Goal: Task Accomplishment & Management: Manage account settings

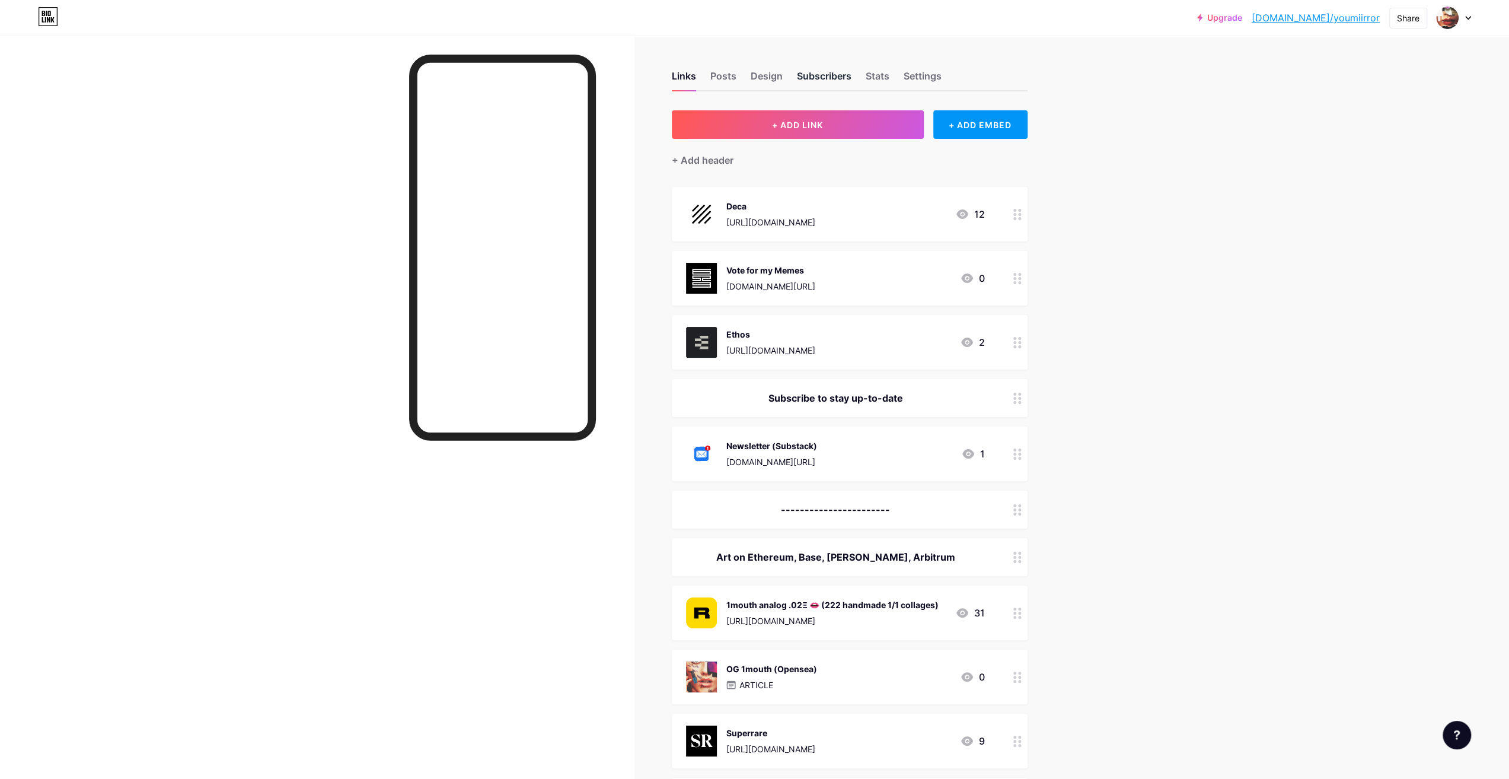
click at [846, 77] on div "Subscribers" at bounding box center [824, 79] width 55 height 21
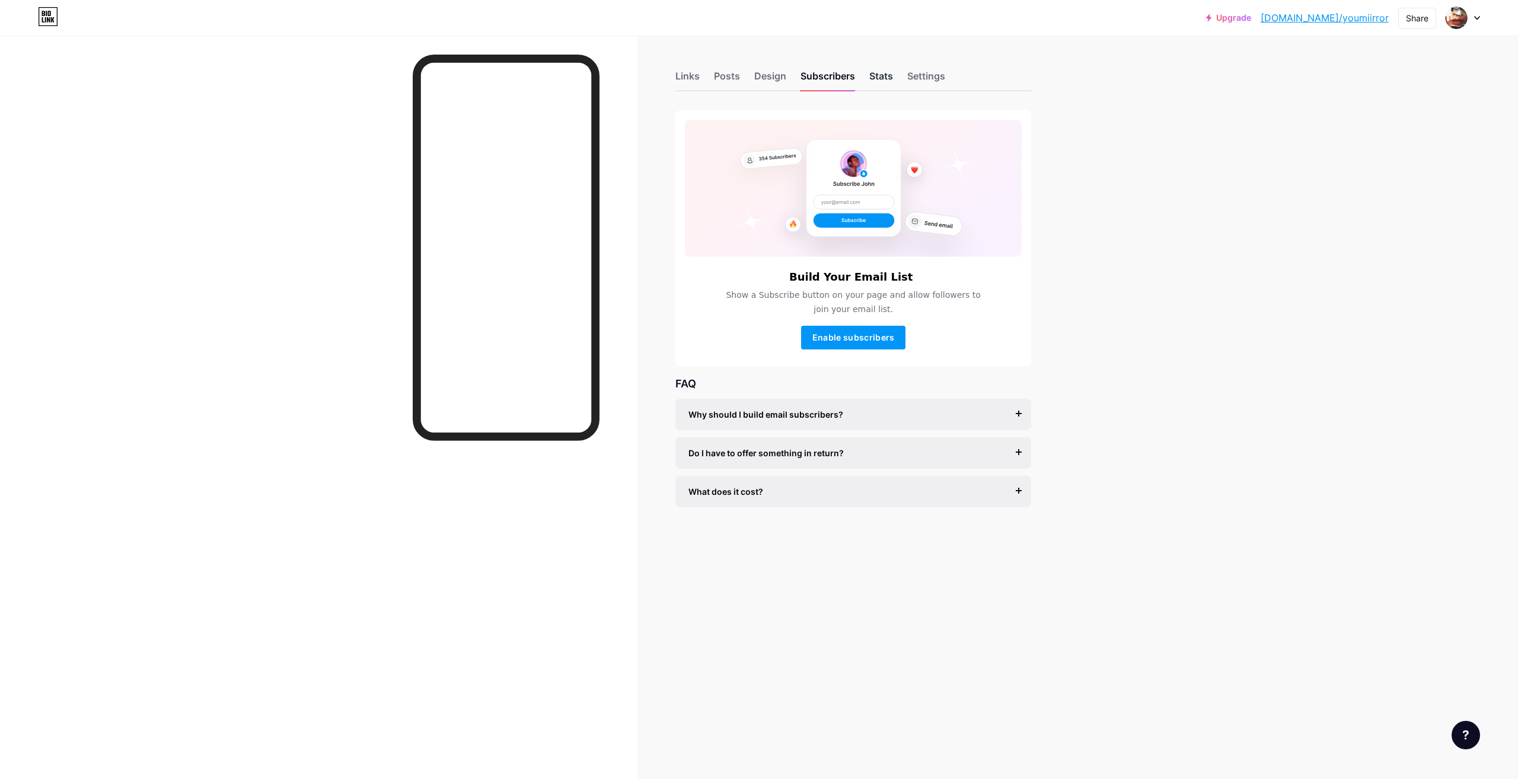
click at [871, 78] on div "Stats" at bounding box center [881, 79] width 24 height 21
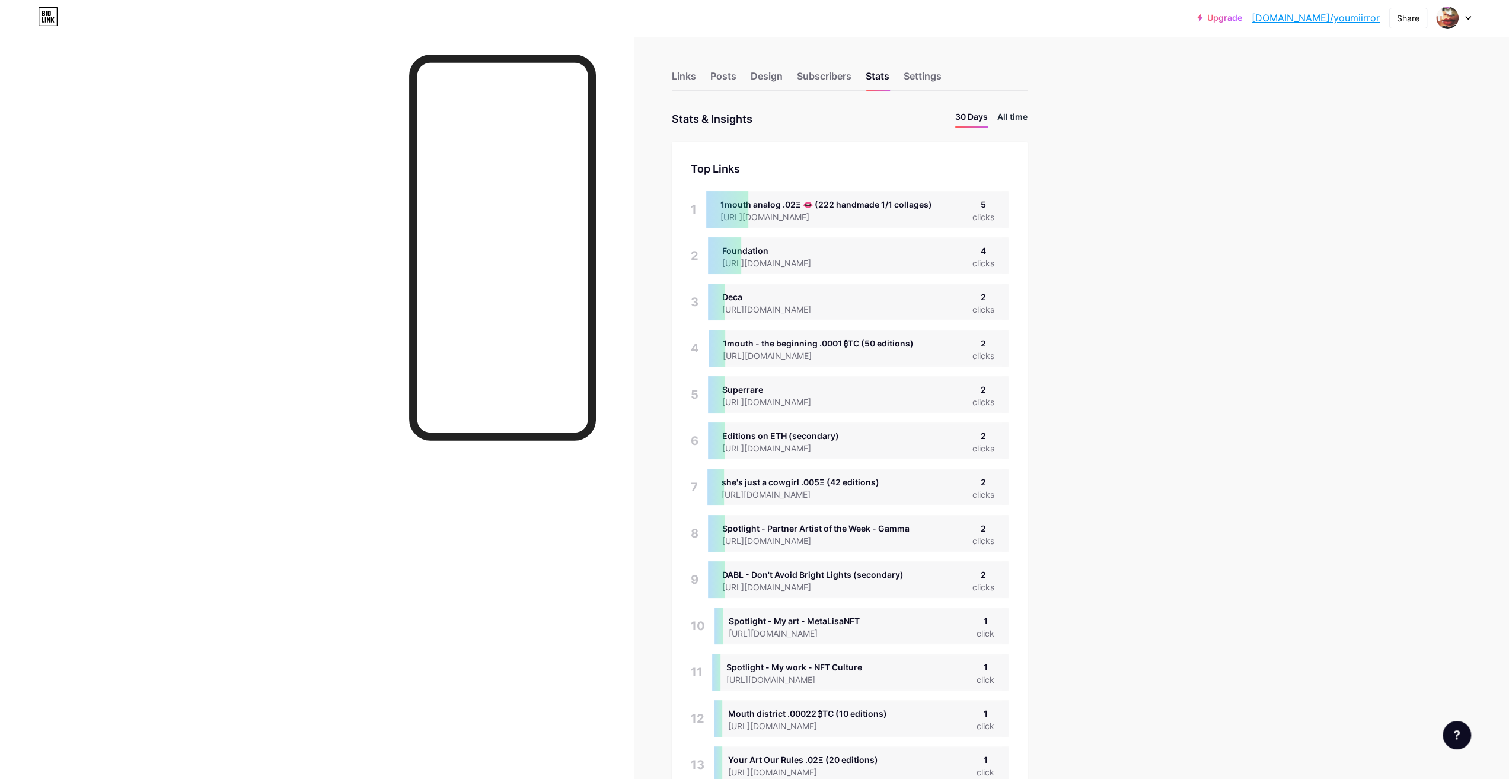
click at [1007, 120] on li "All time" at bounding box center [1013, 118] width 30 height 17
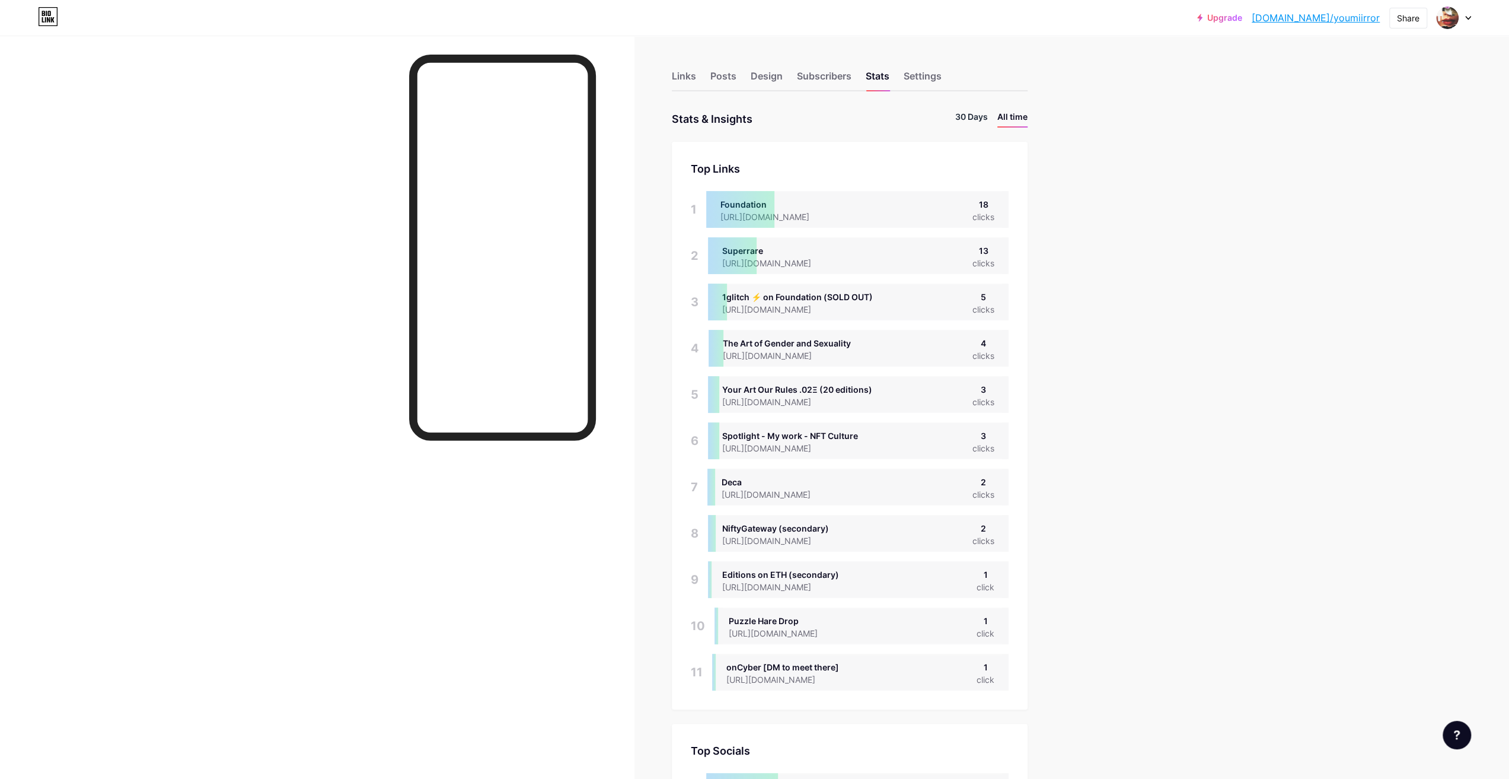
scroll to position [779, 1509]
click at [973, 113] on li "30 Days" at bounding box center [971, 118] width 33 height 17
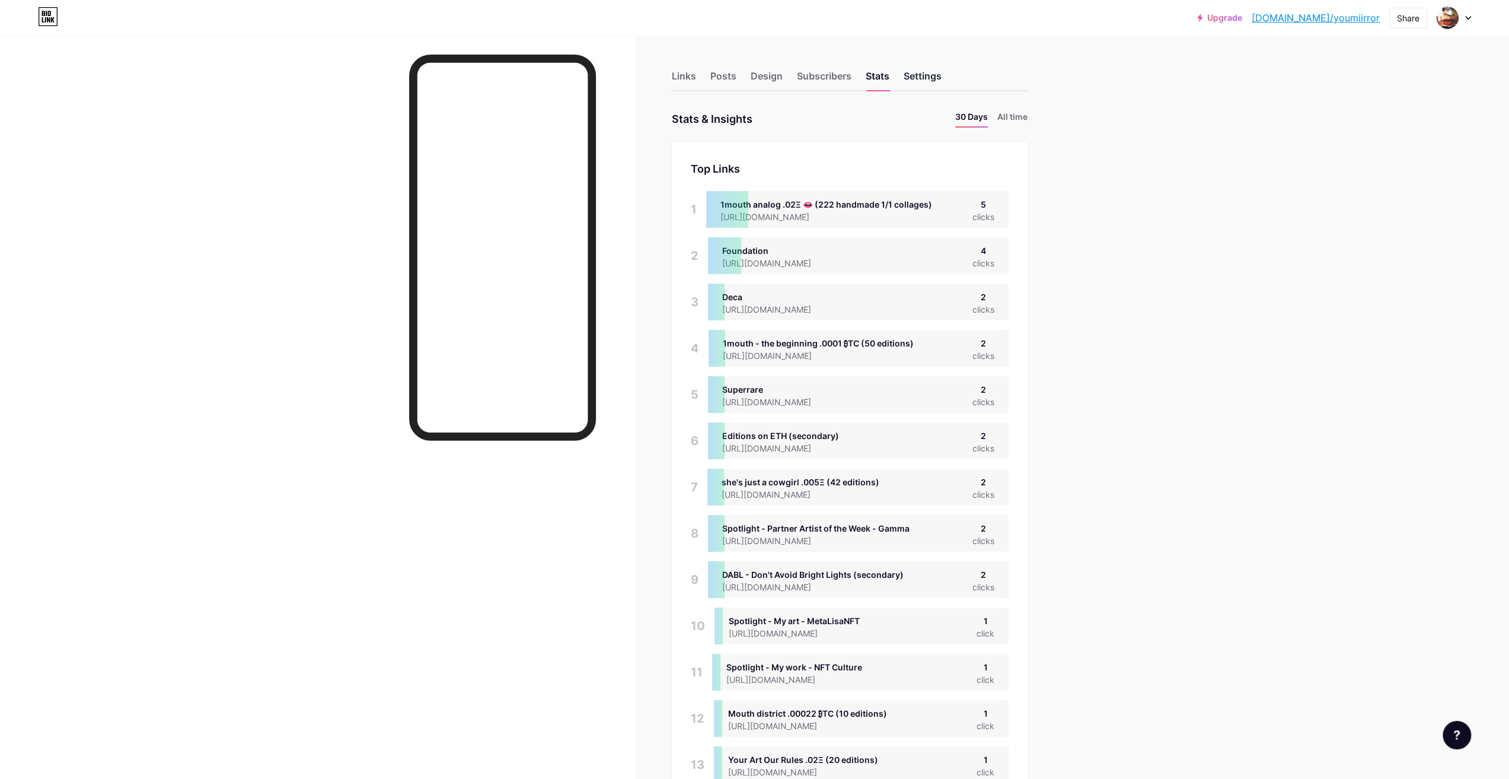
click at [913, 77] on div "Settings" at bounding box center [923, 79] width 38 height 21
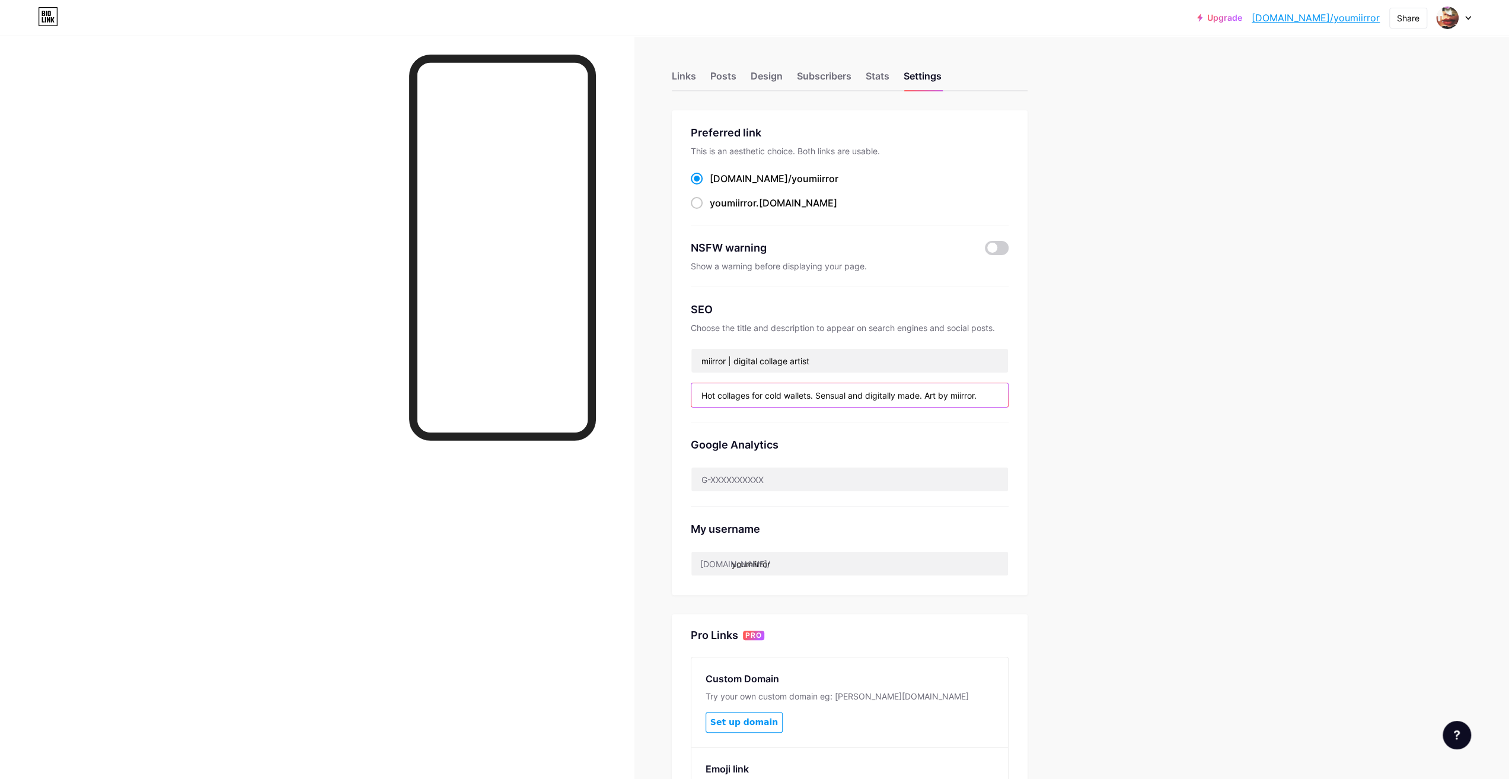
drag, startPoint x: 929, startPoint y: 391, endPoint x: 822, endPoint y: 381, distance: 107.2
click at [822, 381] on div "SEO Choose the title and description to appear on search engines and social pos…" at bounding box center [850, 354] width 318 height 135
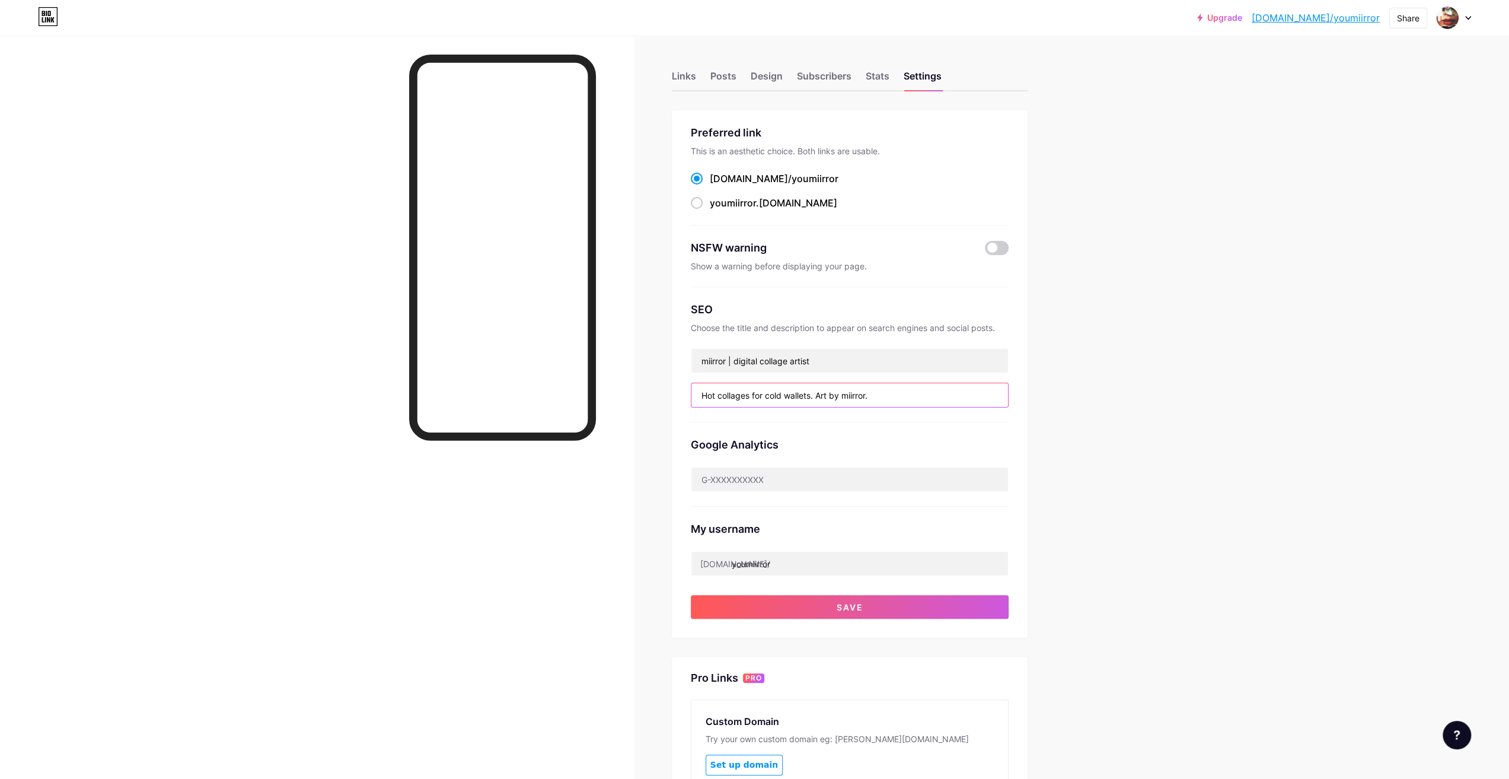
type input "Hot collages for cold wallets. Art by miirror."
click at [634, 433] on div at bounding box center [317, 425] width 634 height 779
click at [847, 606] on span "Save" at bounding box center [849, 607] width 27 height 10
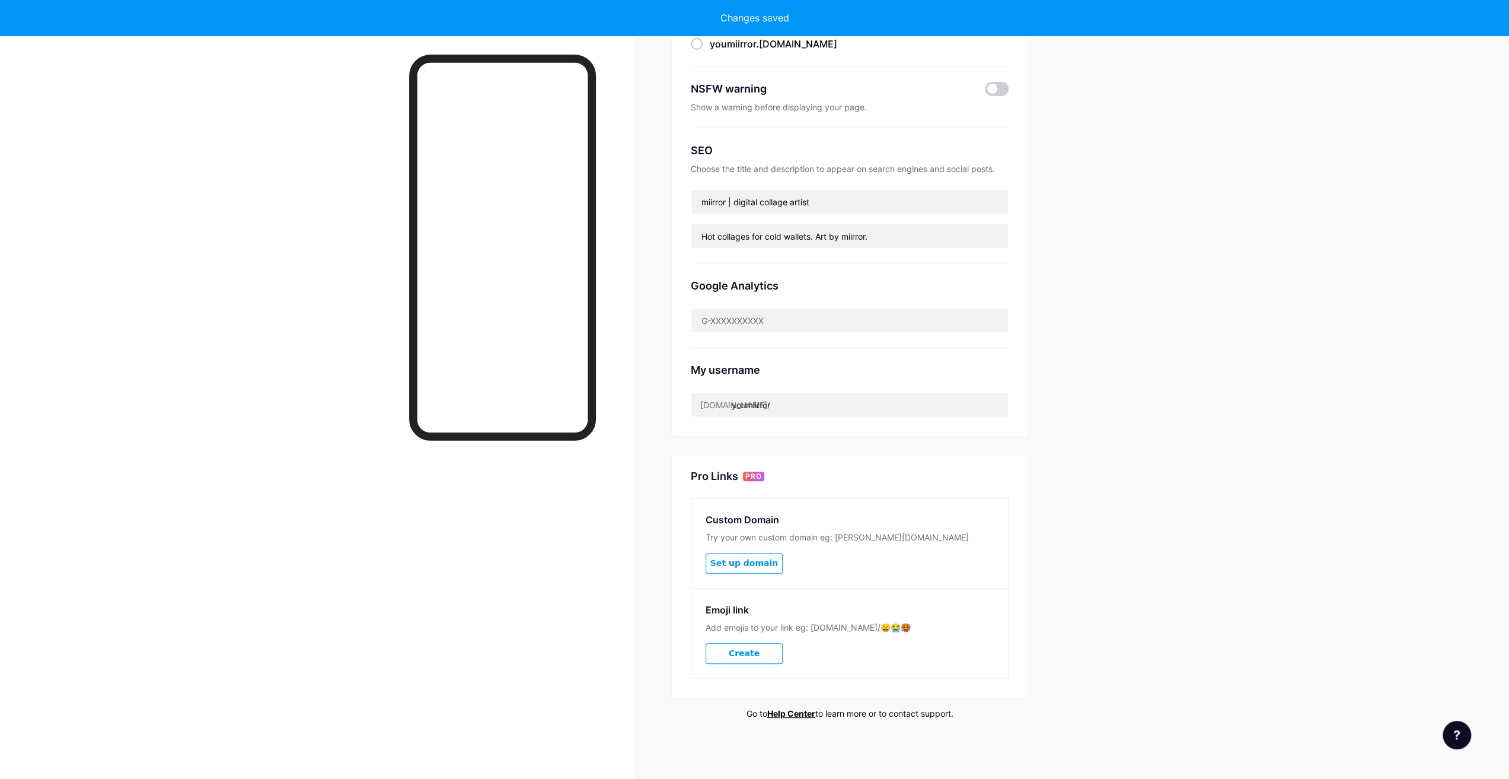
scroll to position [155, 0]
